Goal: Task Accomplishment & Management: Manage account settings

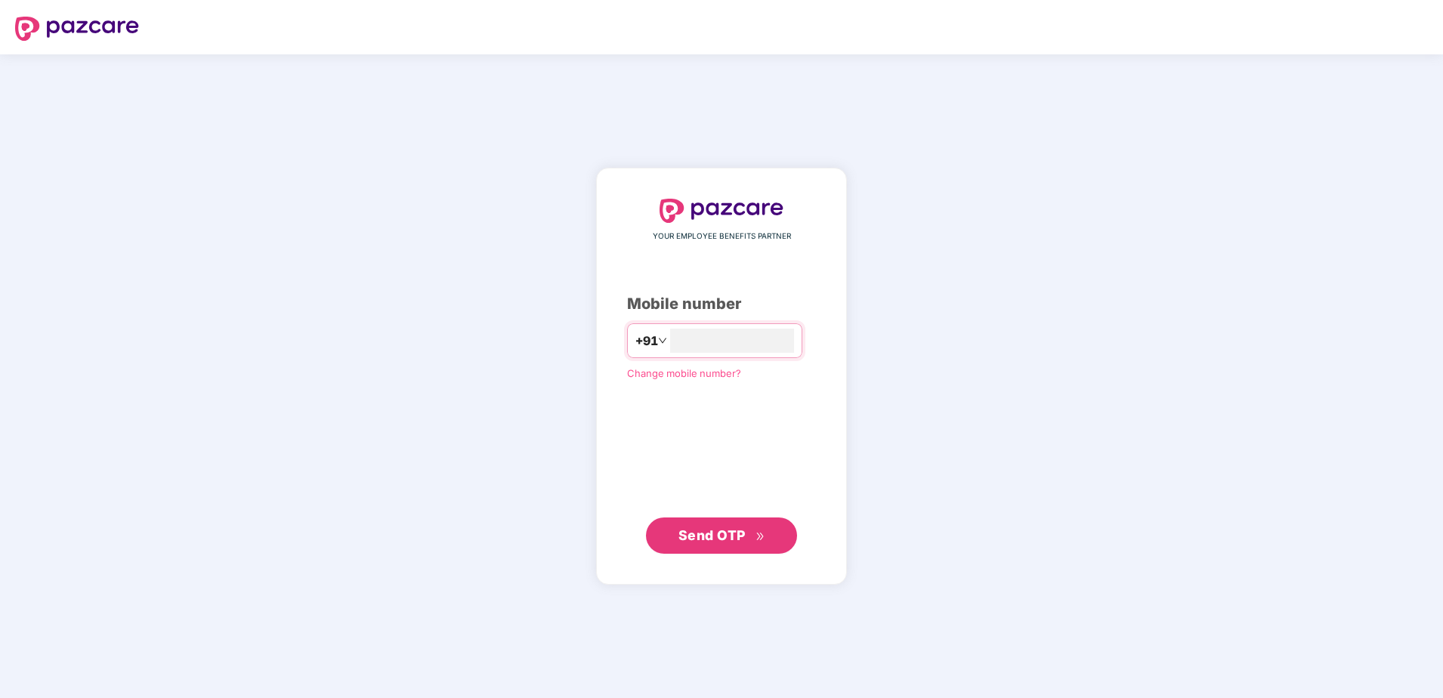
type input "**********"
click link "Change mobile number?" at bounding box center [684, 372] width 114 height 12
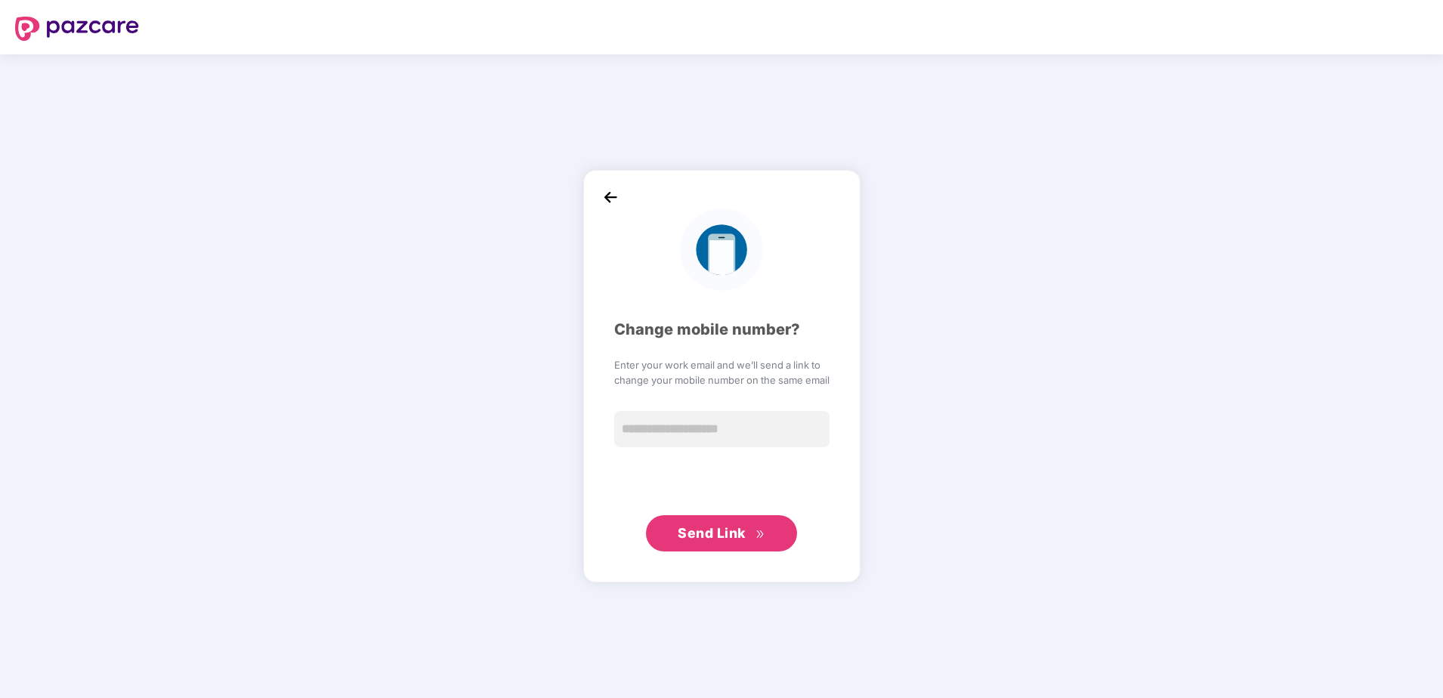
click at [613, 201] on img at bounding box center [610, 197] width 23 height 23
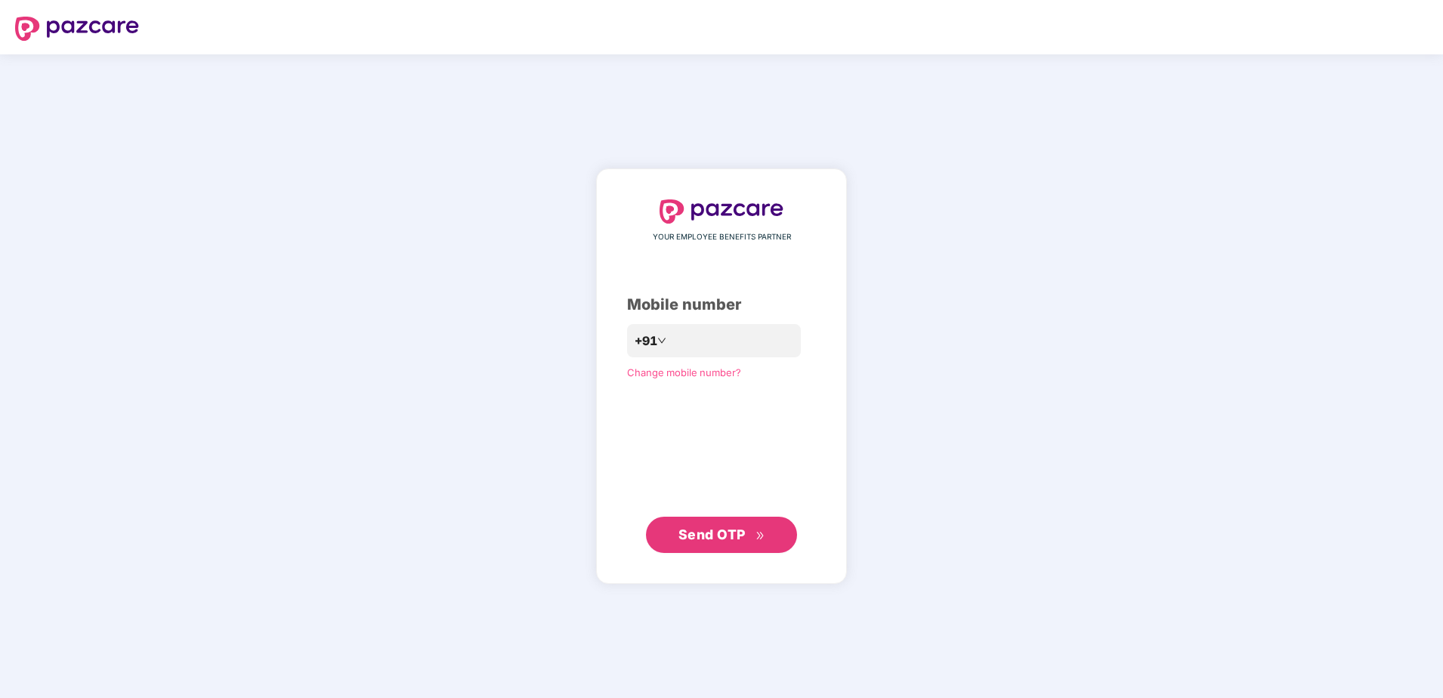
click at [675, 322] on div "YOUR EMPLOYEE BENEFITS PARTNER Mobile number +91 Change mobile number? Send OTP" at bounding box center [721, 376] width 189 height 354
click at [685, 333] on input "number" at bounding box center [732, 341] width 124 height 24
click at [670, 339] on input "**********" at bounding box center [732, 341] width 124 height 24
type input "**********"
click at [719, 542] on span "Send OTP" at bounding box center [711, 535] width 67 height 16
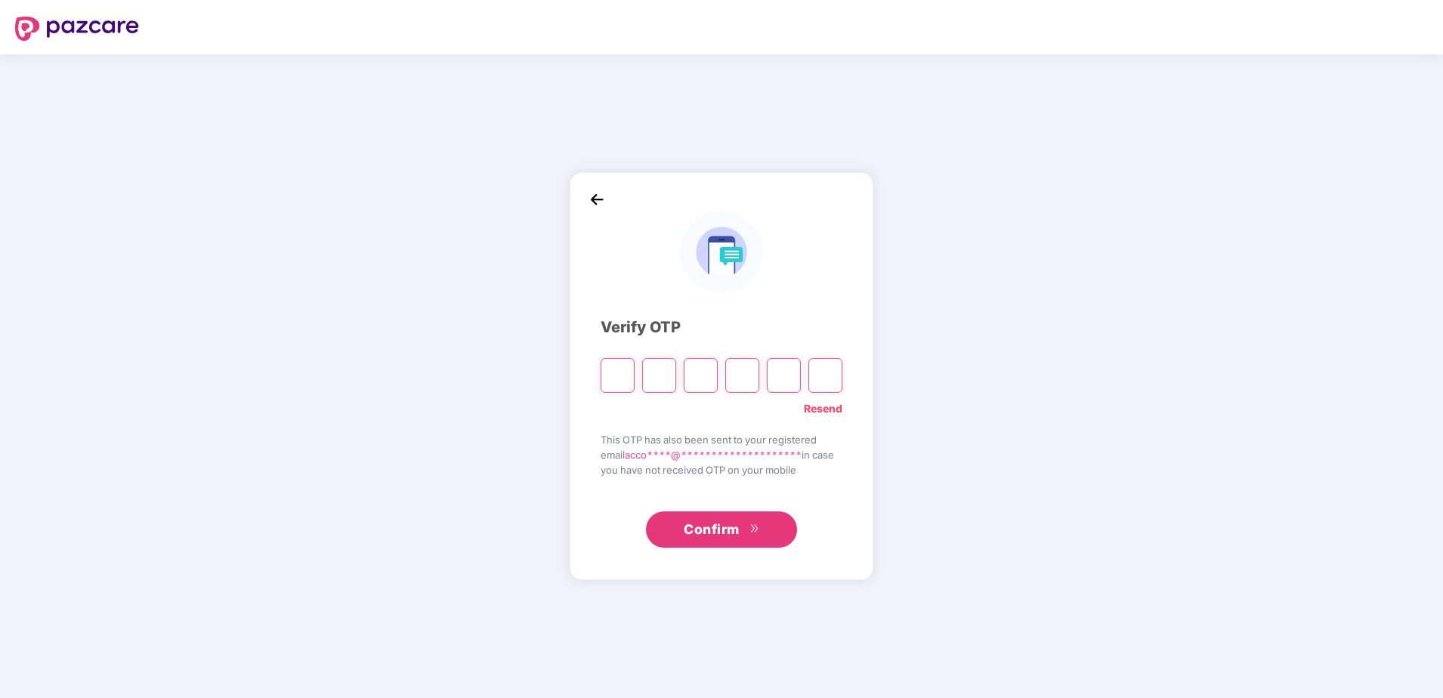
type input "*"
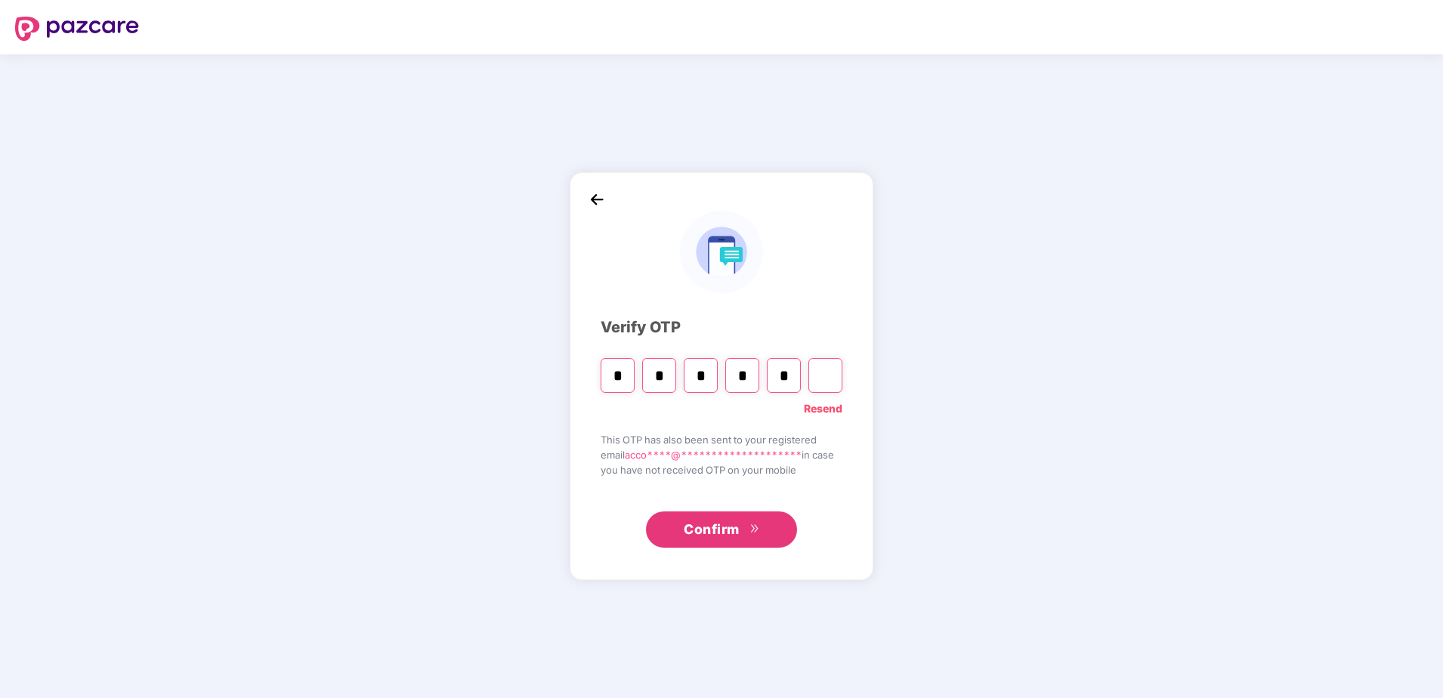
type input "*"
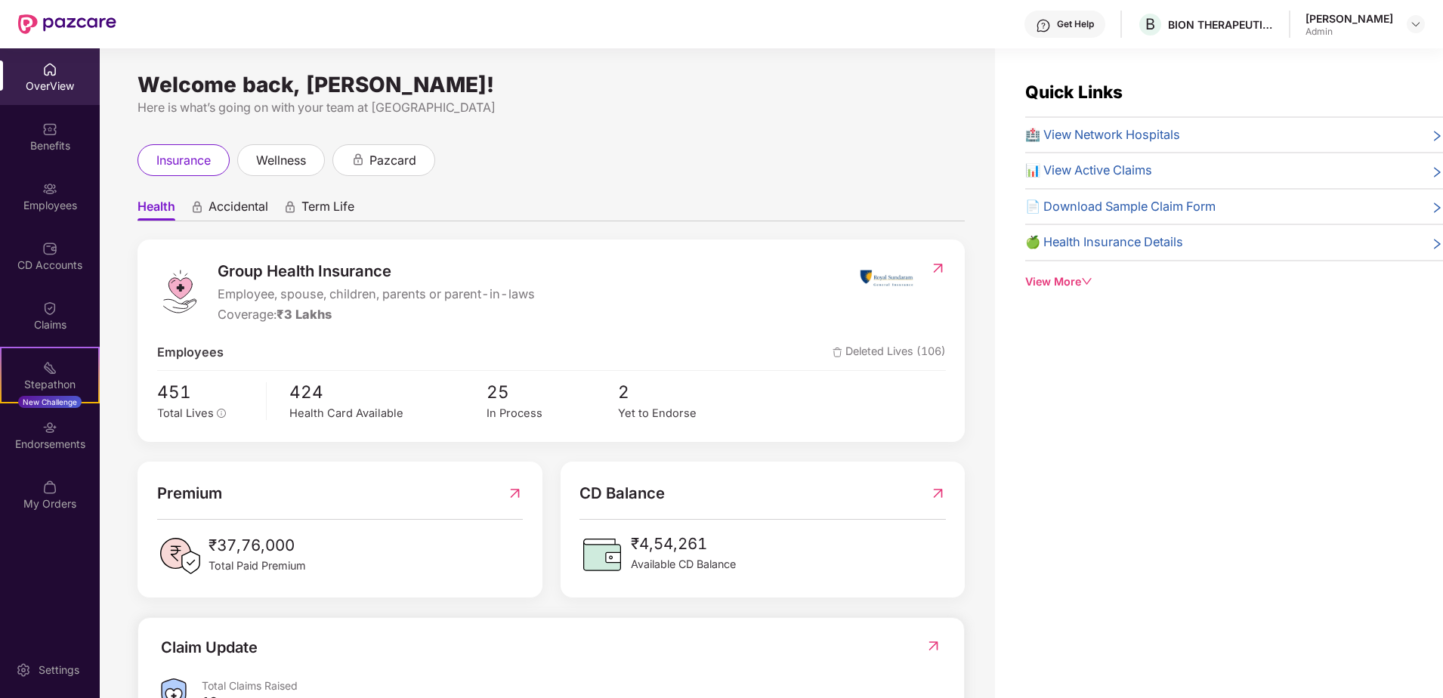
click at [1086, 164] on span "📊 View Active Claims" at bounding box center [1088, 171] width 127 height 20
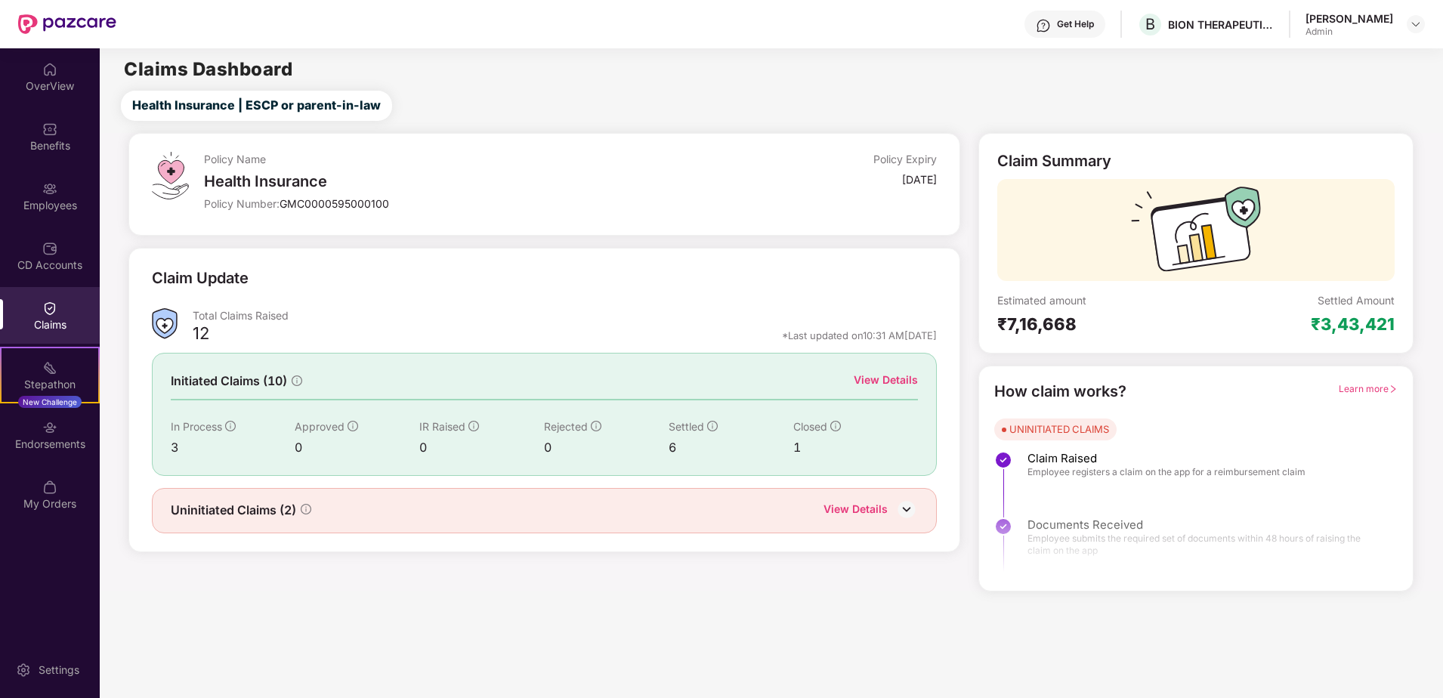
click at [879, 383] on div "View Details" at bounding box center [886, 380] width 64 height 17
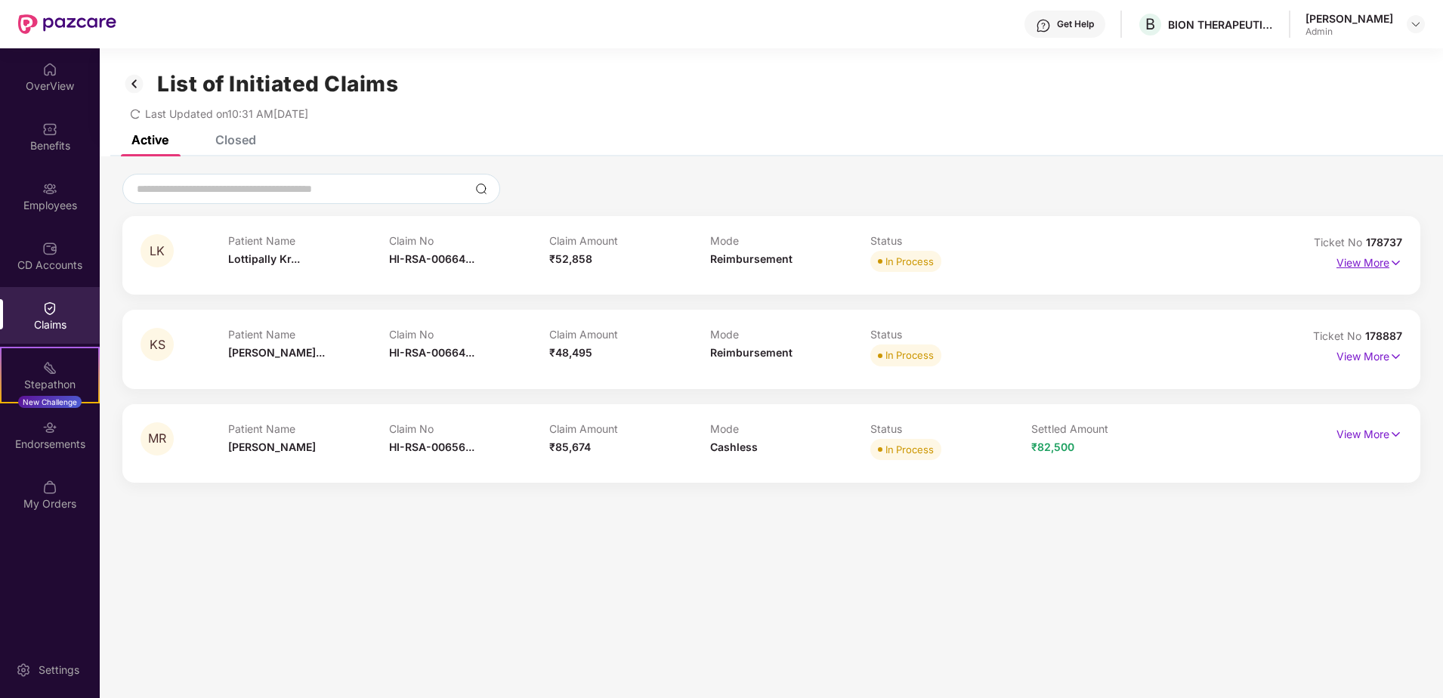
click at [1366, 262] on p "View More" at bounding box center [1369, 261] width 66 height 20
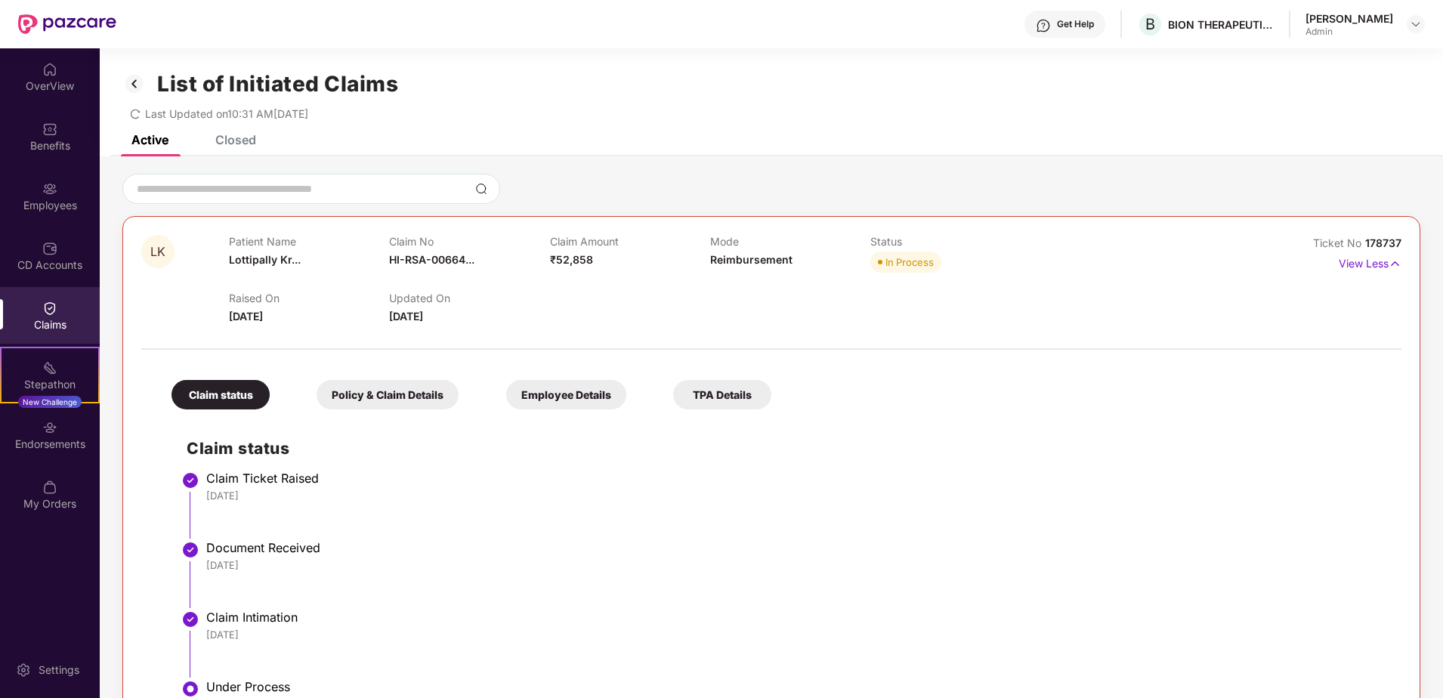
click at [251, 140] on div "Closed" at bounding box center [235, 139] width 41 height 15
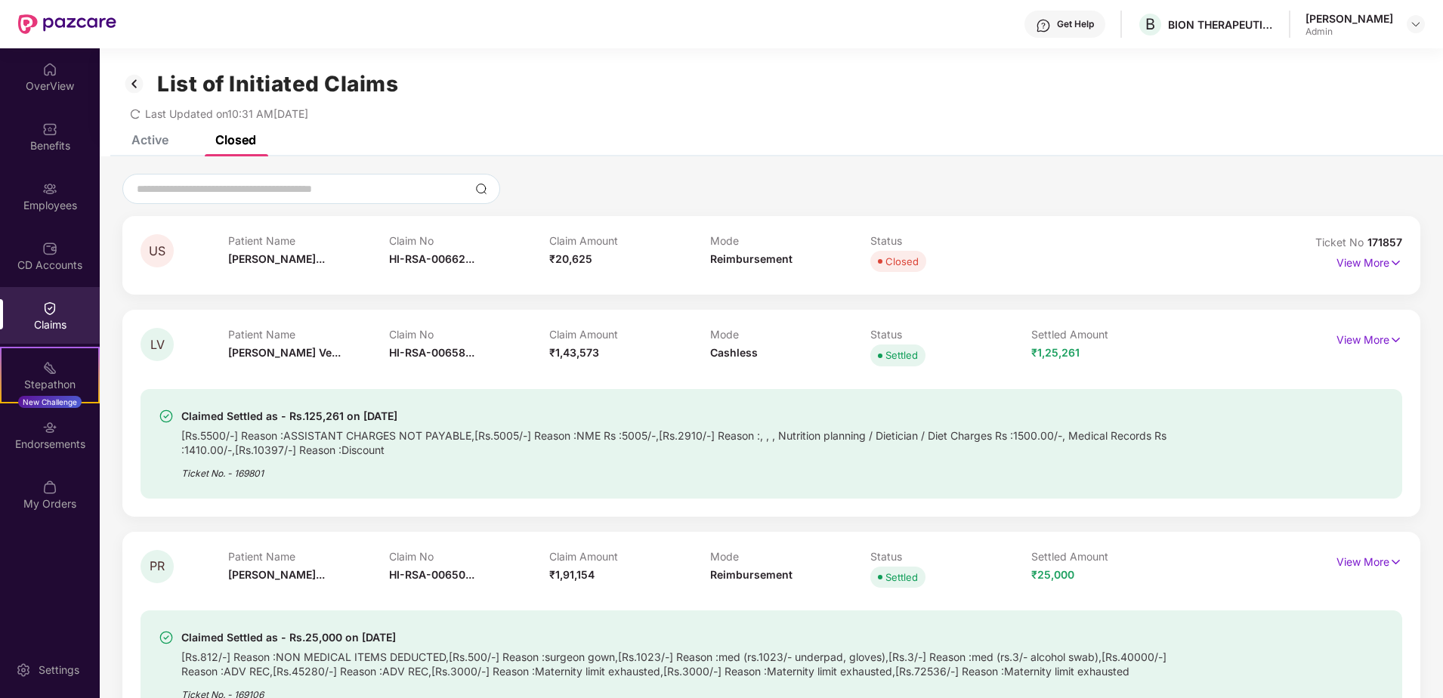
click at [912, 271] on span "Closed" at bounding box center [898, 261] width 56 height 21
click at [1362, 254] on p "View More" at bounding box center [1369, 261] width 66 height 20
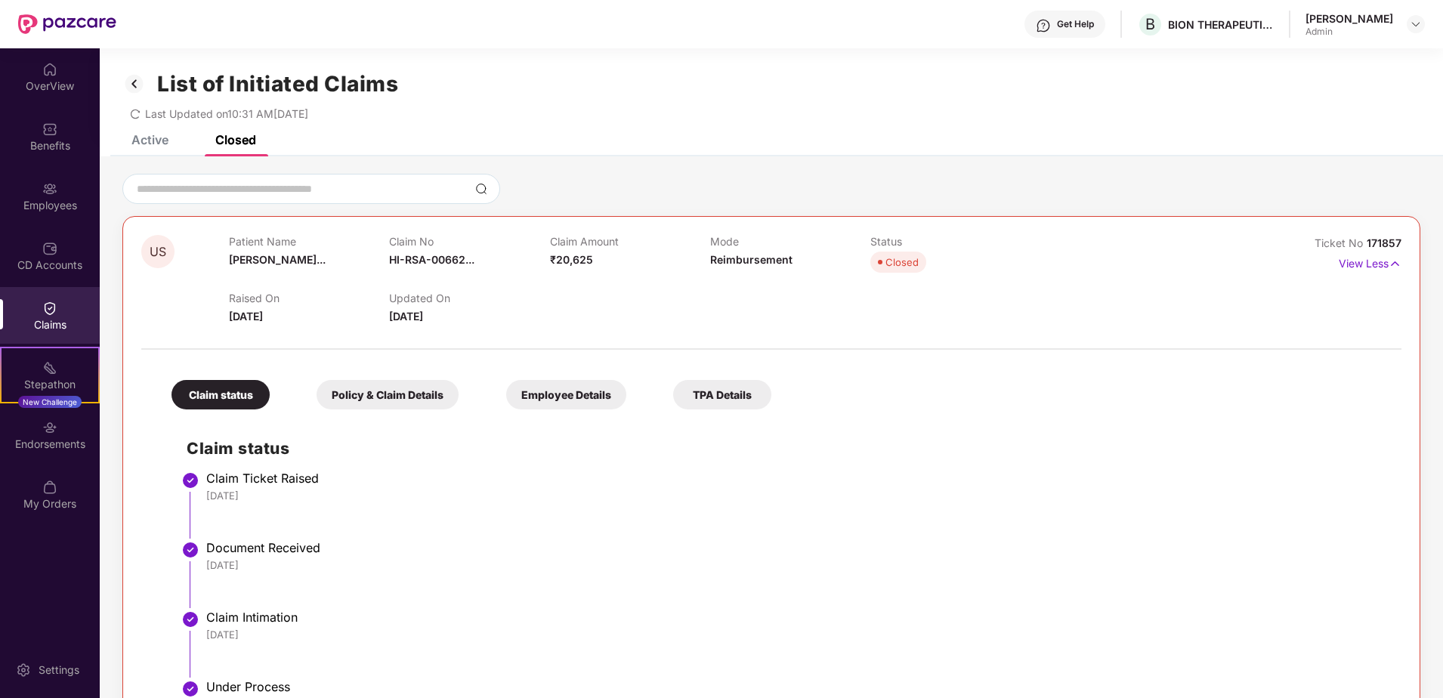
click at [81, 20] on img at bounding box center [67, 24] width 98 height 20
